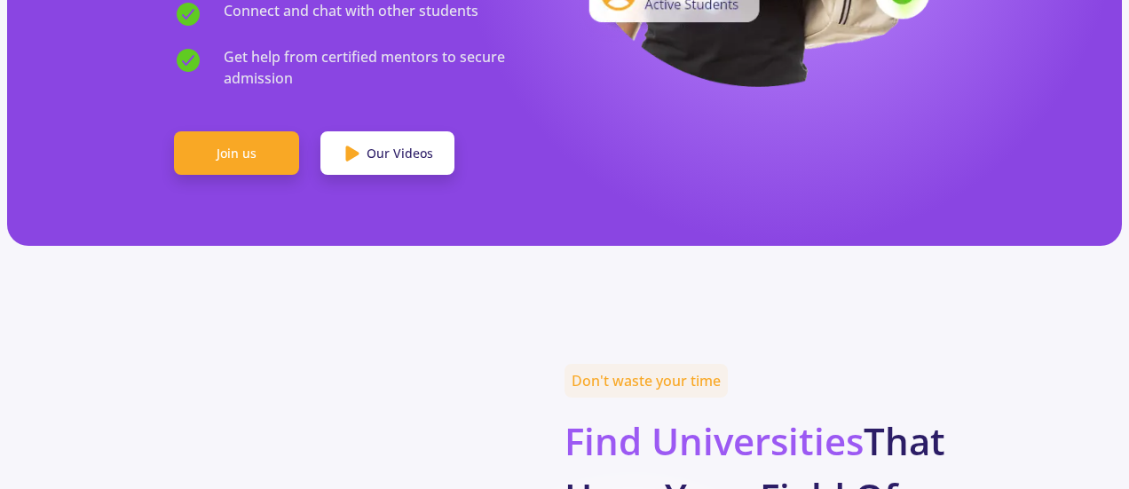
scroll to position [525, 0]
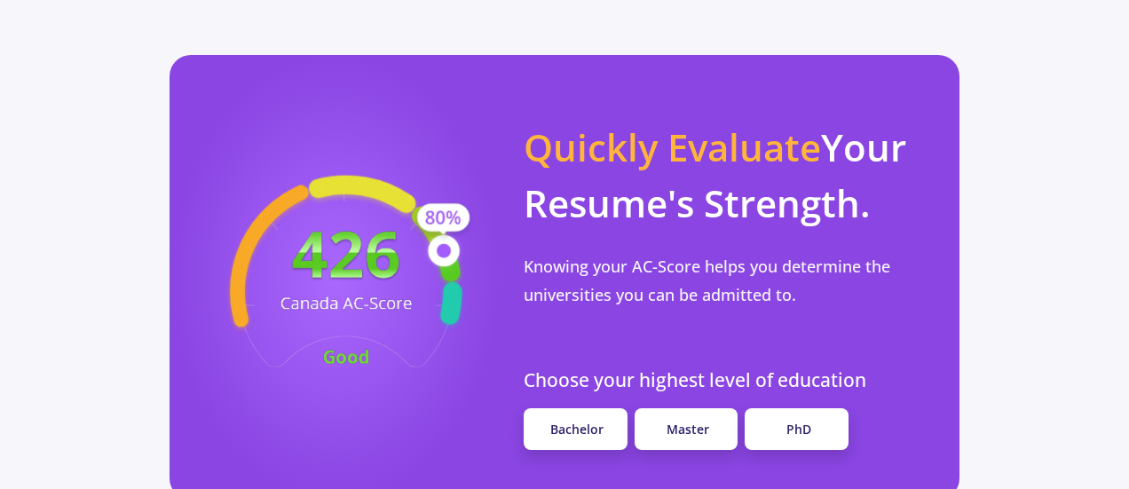
scroll to position [1686, 0]
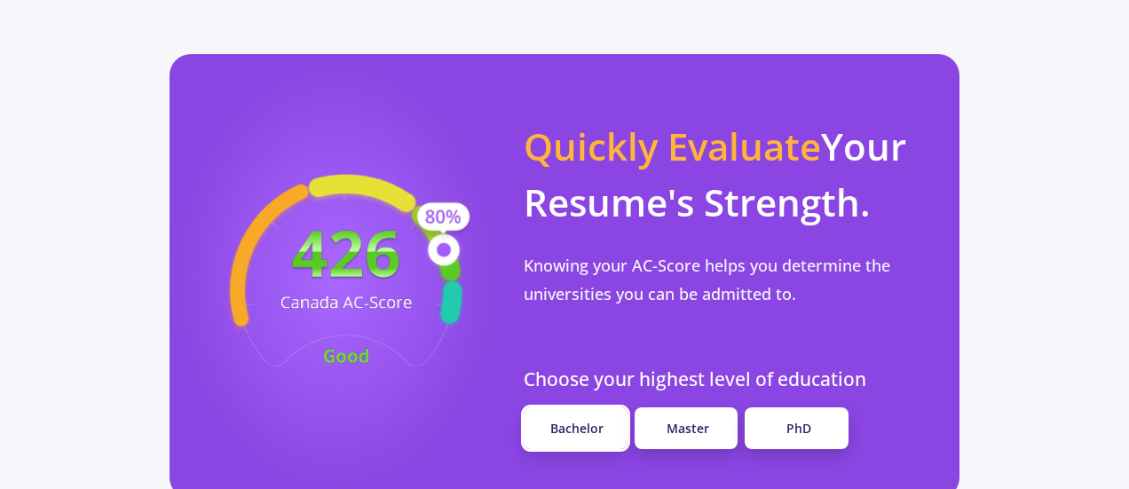
click at [591, 407] on link "Bachelor" at bounding box center [575, 428] width 104 height 42
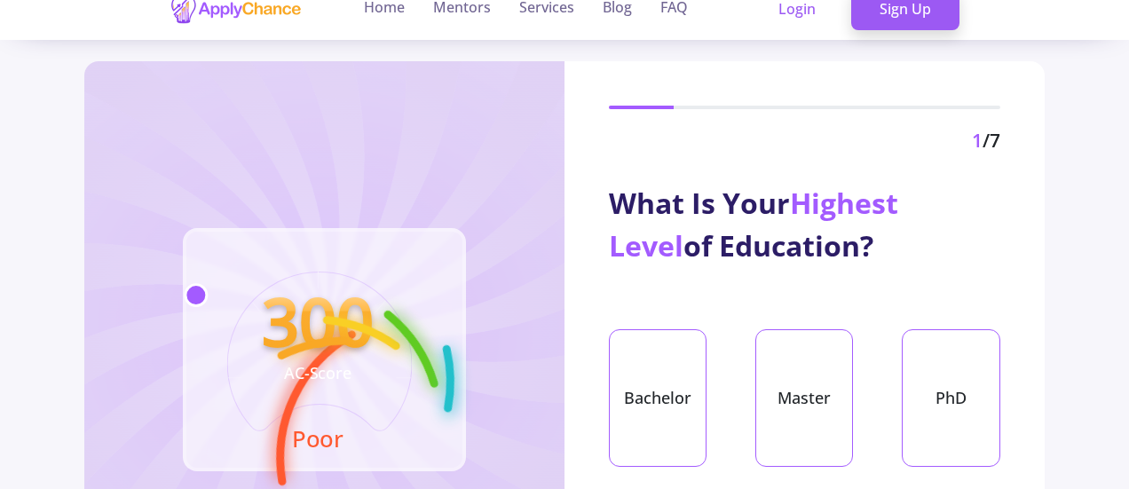
scroll to position [18, 0]
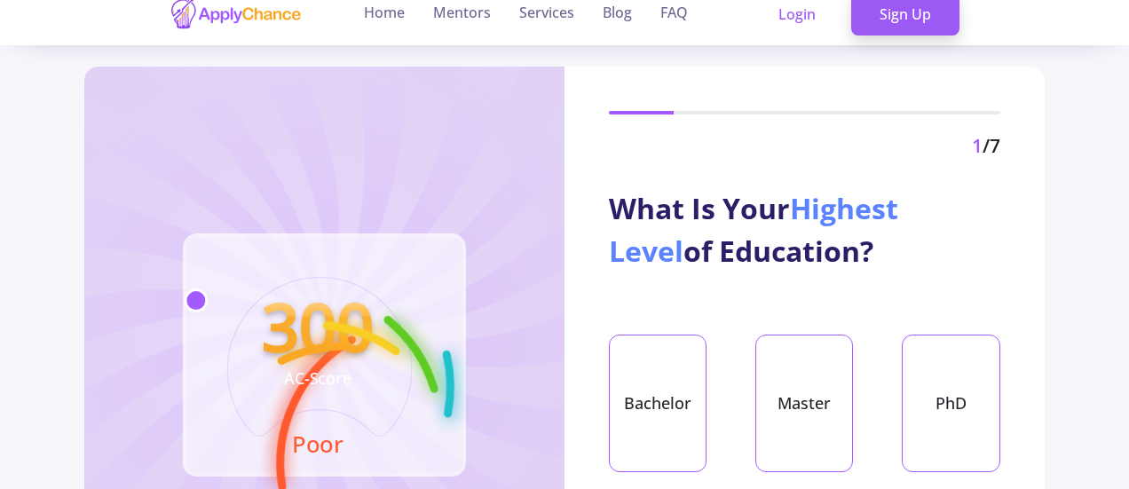
click at [894, 206] on span "Highest Level" at bounding box center [753, 229] width 289 height 81
